Goal: Task Accomplishment & Management: Manage account settings

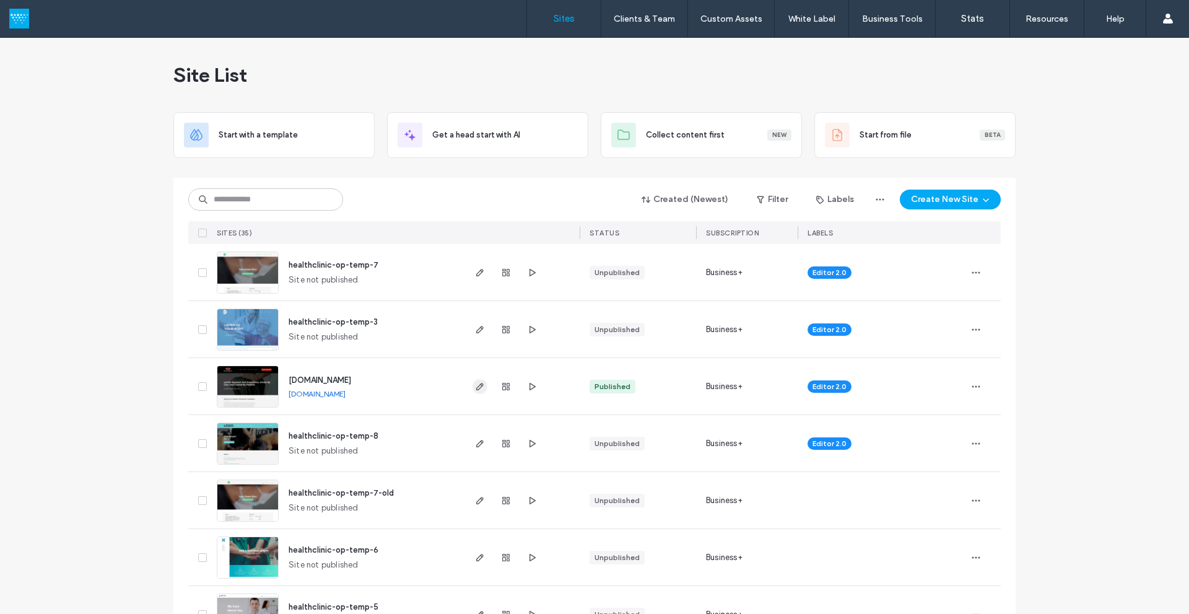
click at [477, 384] on use "button" at bounding box center [479, 386] width 7 height 7
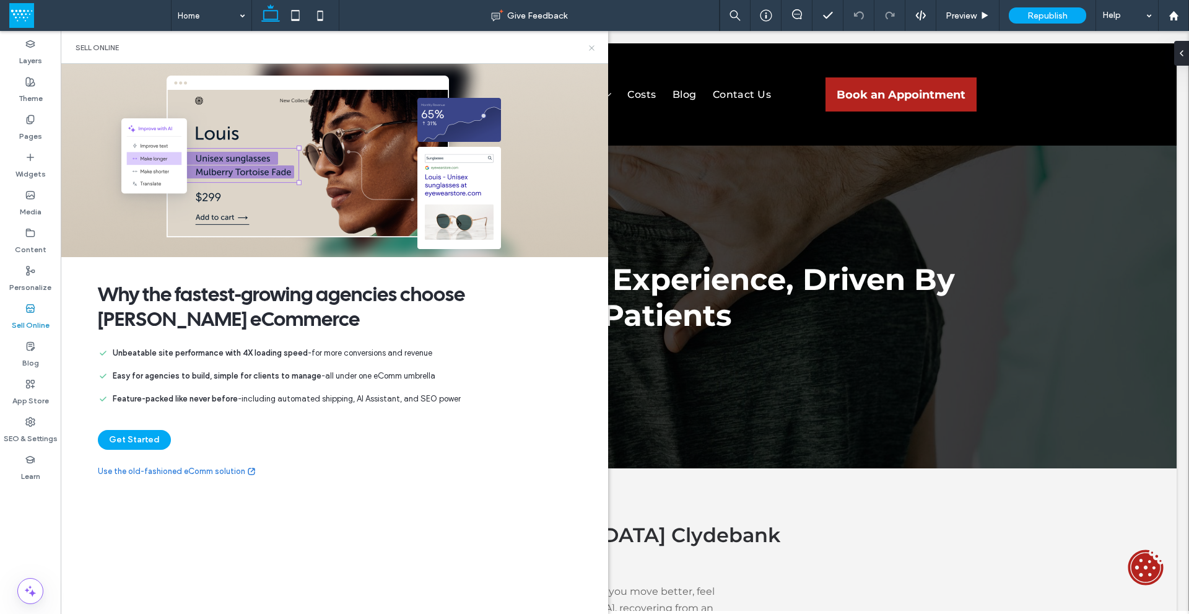
click at [589, 46] on icon at bounding box center [591, 47] width 9 height 9
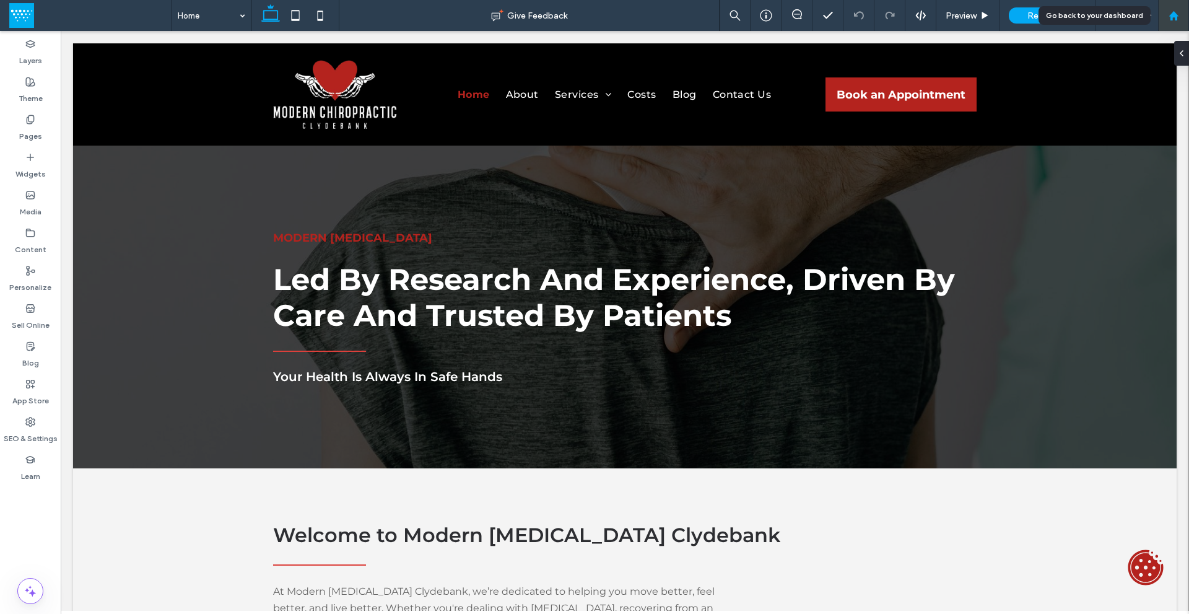
click at [1177, 15] on use at bounding box center [1173, 15] width 9 height 9
